Goal: Task Accomplishment & Management: Complete application form

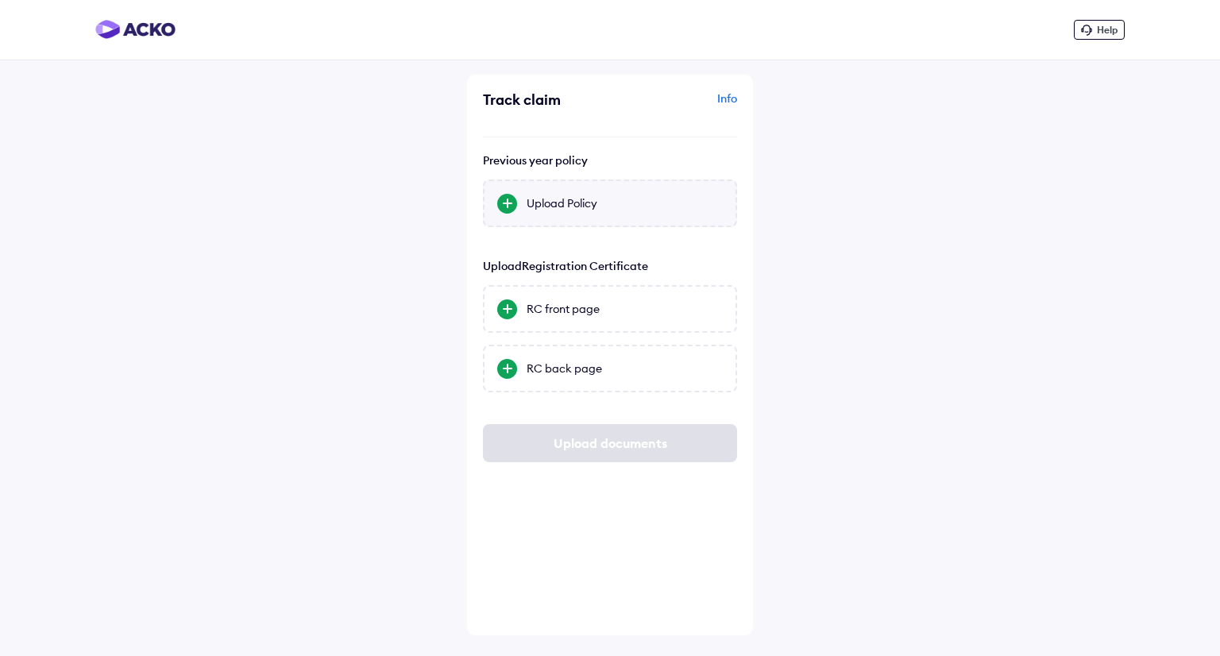
click at [597, 210] on div "Upload Policy" at bounding box center [624, 203] width 196 height 16
click at [0, 0] on input "Upload Policy" at bounding box center [0, 0] width 0 height 0
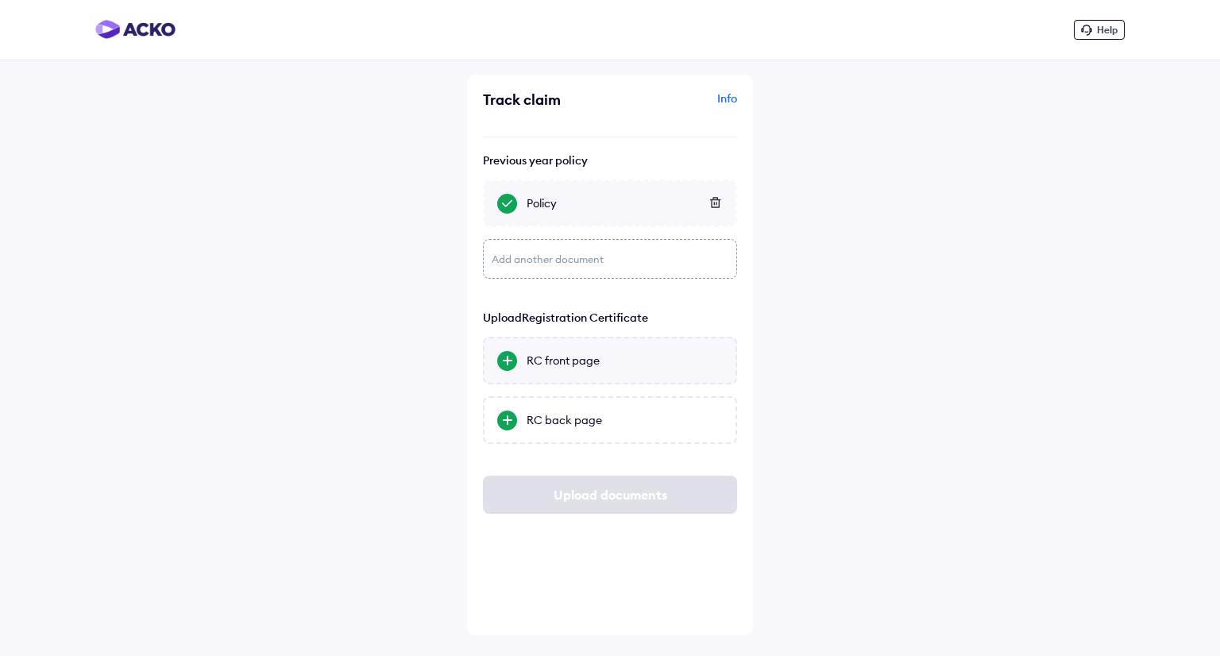
click at [540, 358] on div "RC front page" at bounding box center [624, 361] width 196 height 16
click at [0, 0] on input "RC front page" at bounding box center [0, 0] width 0 height 0
click at [632, 434] on div "RC back page" at bounding box center [610, 420] width 254 height 48
click at [0, 0] on input "RC back page" at bounding box center [0, 0] width 0 height 0
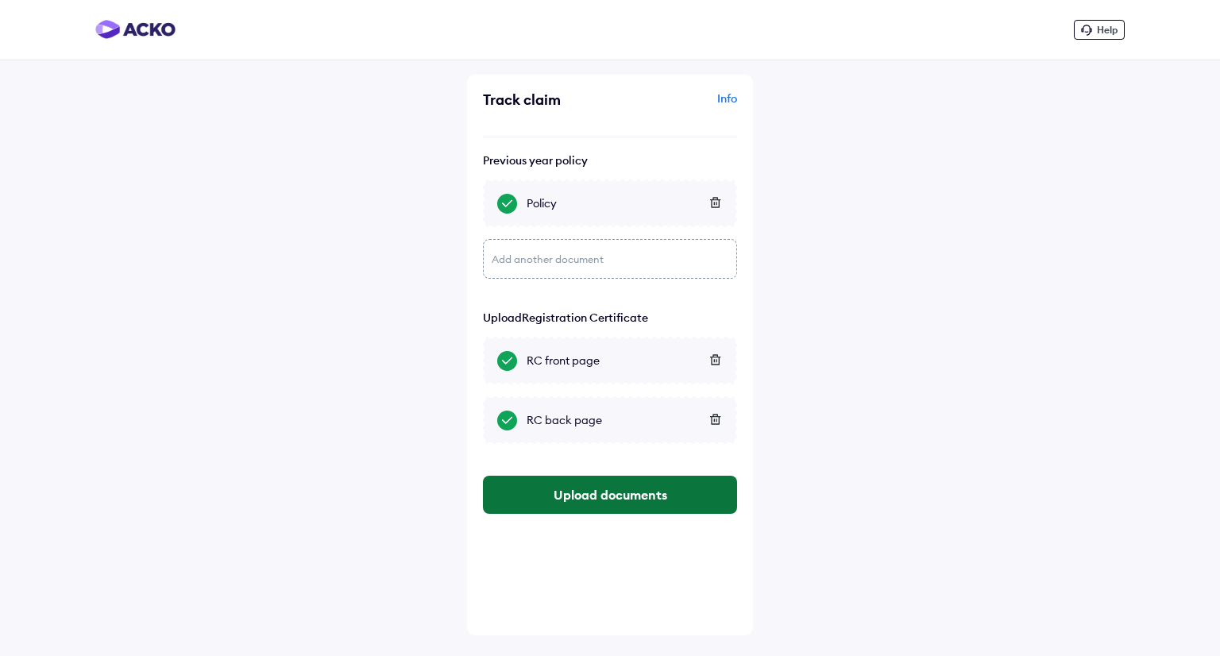
click at [599, 493] on button "Upload documents" at bounding box center [610, 495] width 254 height 38
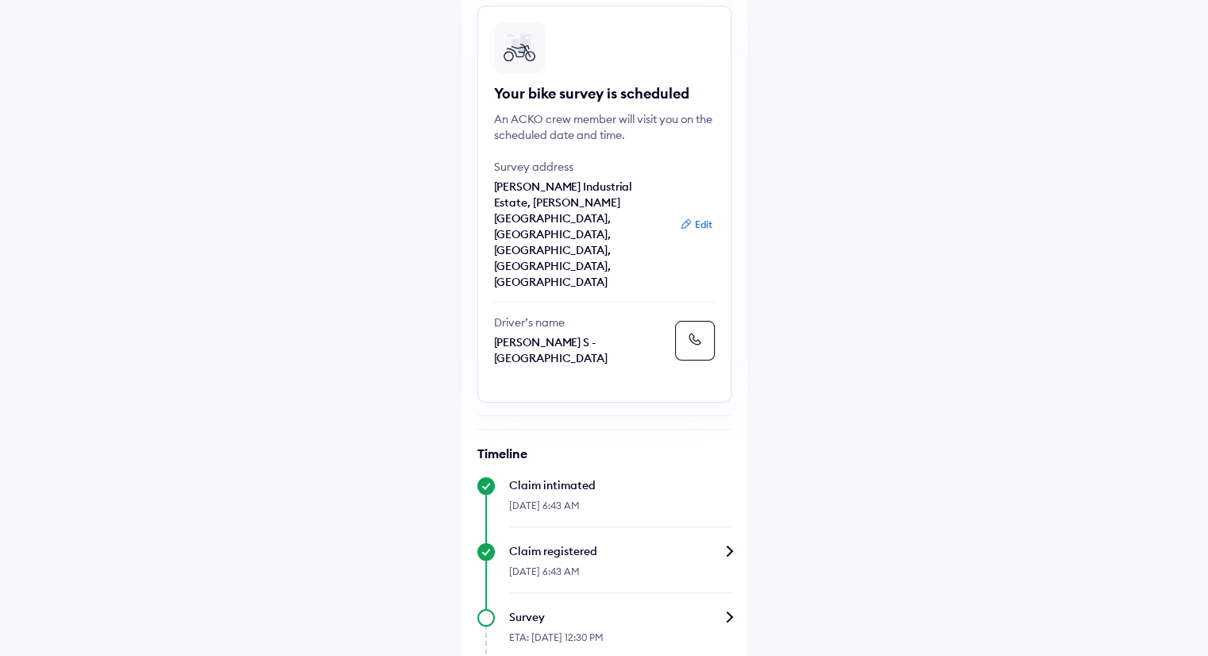
scroll to position [361, 0]
